Goal: Find contact information: Obtain details needed to contact an individual or organization

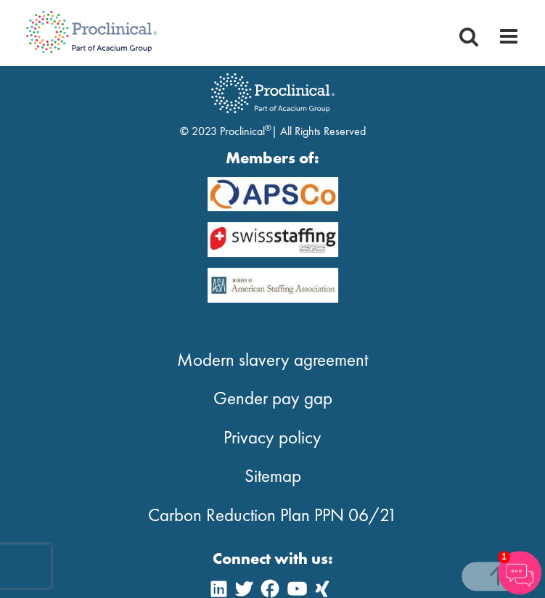
scroll to position [5410, 0]
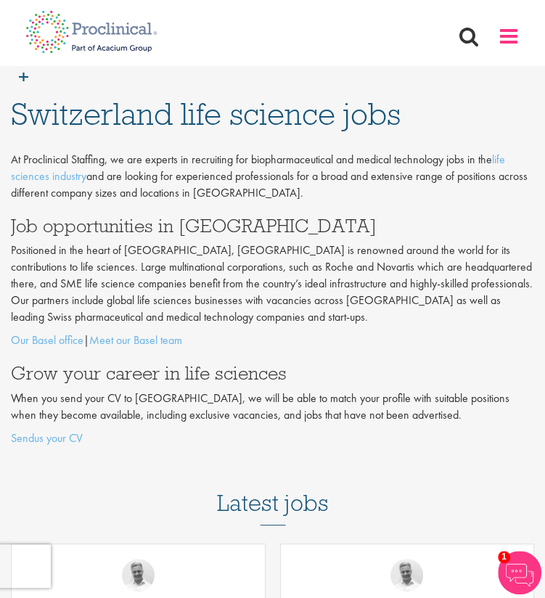
drag, startPoint x: 531, startPoint y: 27, endPoint x: 515, endPoint y: 30, distance: 16.4
click at [515, 30] on nav "Home Jobs About us Join us Contact Upload CV" at bounding box center [272, 32] width 545 height 65
click at [507, 40] on span at bounding box center [509, 36] width 22 height 22
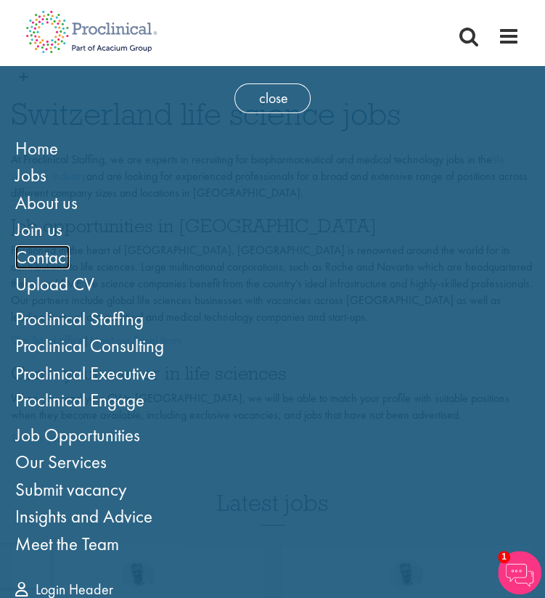
click at [57, 258] on span "Contact" at bounding box center [42, 257] width 54 height 24
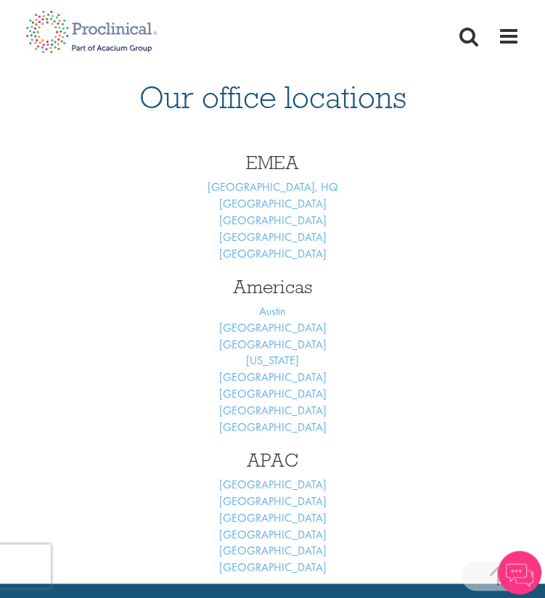
scroll to position [555, 0]
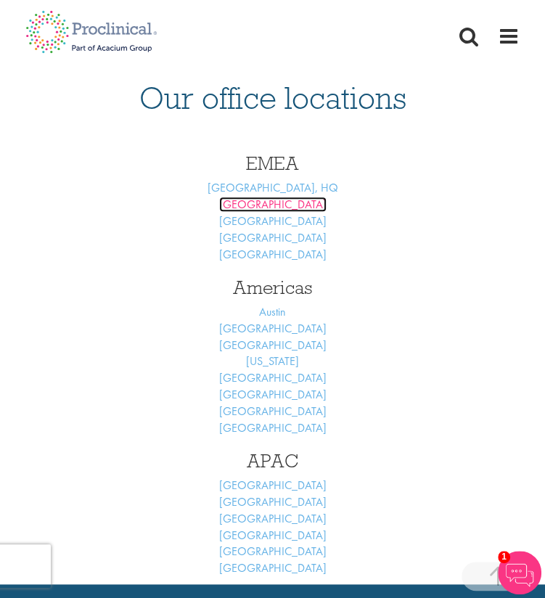
click at [276, 208] on link "Basel" at bounding box center [272, 204] width 107 height 15
